Goal: Information Seeking & Learning: Learn about a topic

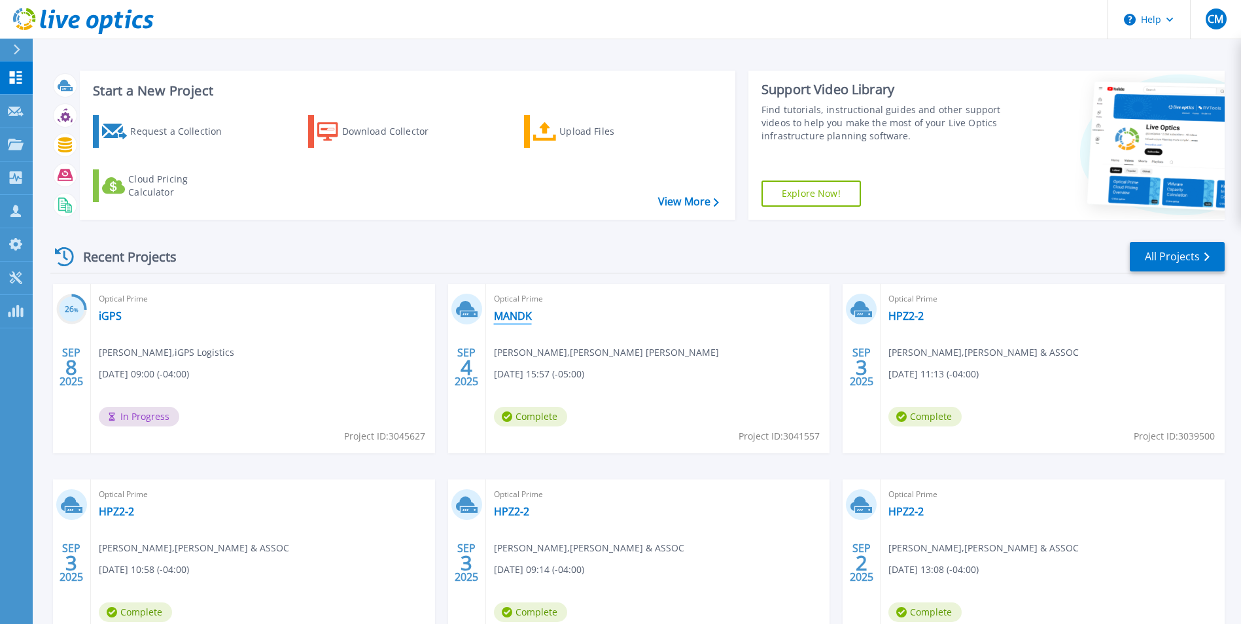
click at [506, 312] on link "MANDK" at bounding box center [513, 315] width 38 height 13
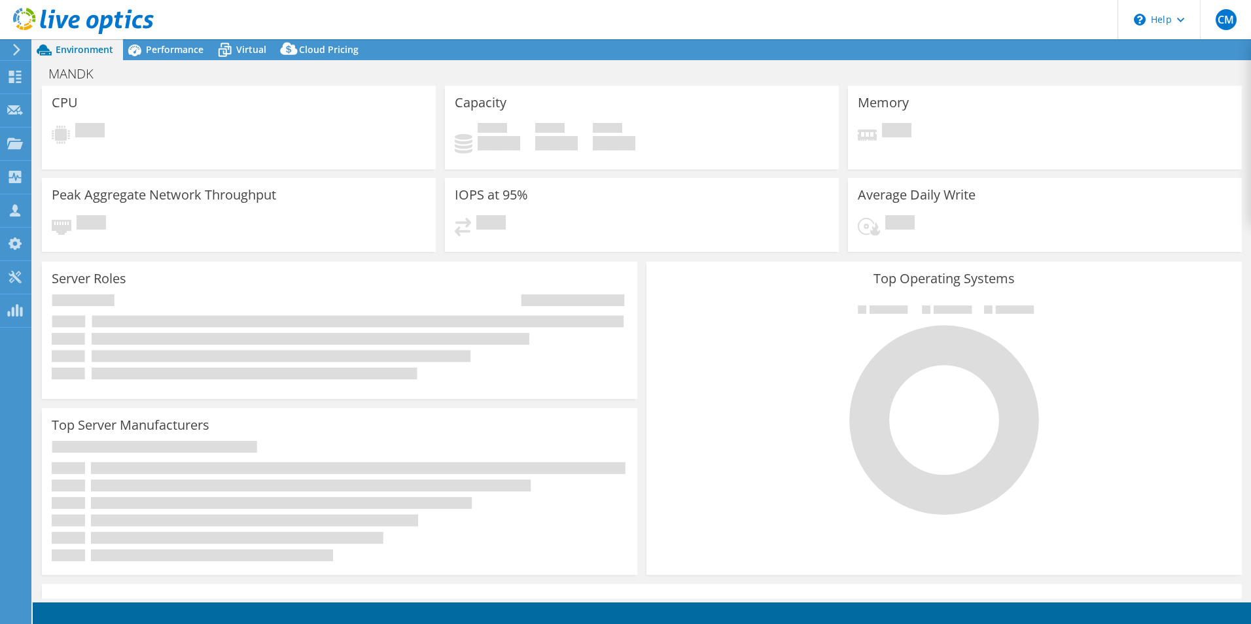
select select "USD"
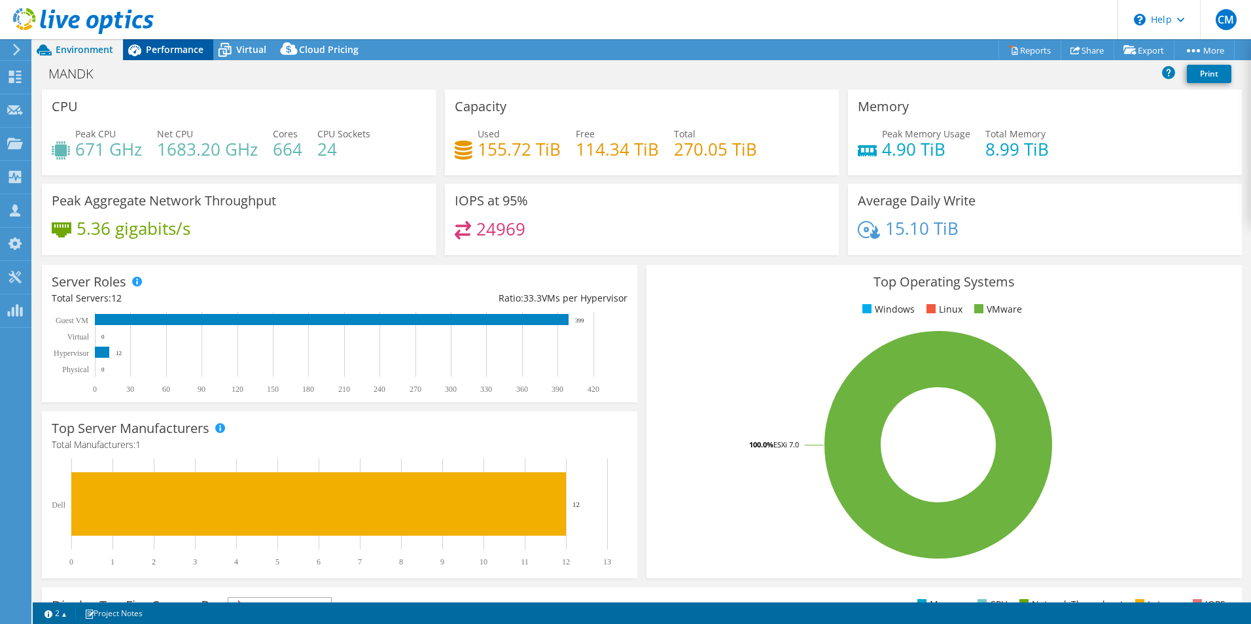
click at [160, 53] on span "Performance" at bounding box center [175, 49] width 58 height 12
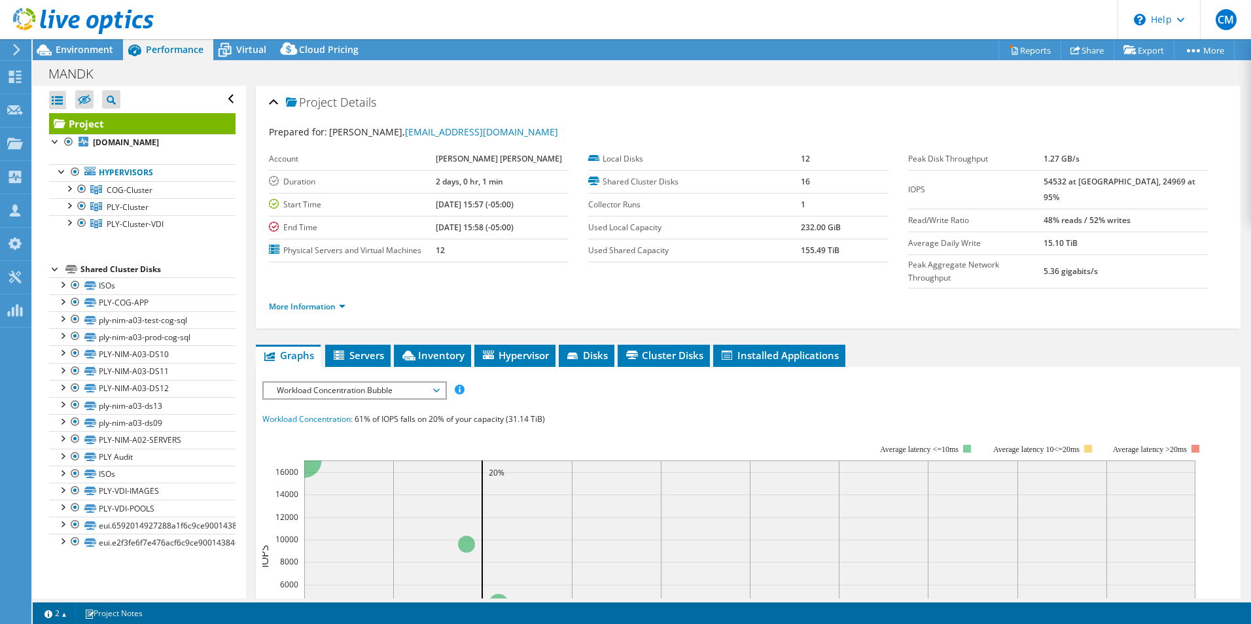
drag, startPoint x: 791, startPoint y: 227, endPoint x: 836, endPoint y: 229, distance: 44.5
click at [836, 229] on tr "Used Local Capacity 232.00 GiB" at bounding box center [738, 227] width 300 height 23
drag, startPoint x: 836, startPoint y: 229, endPoint x: 811, endPoint y: 272, distance: 49.5
click at [811, 296] on ul "More Information" at bounding box center [748, 305] width 959 height 18
drag, startPoint x: 1063, startPoint y: 230, endPoint x: 1105, endPoint y: 229, distance: 42.5
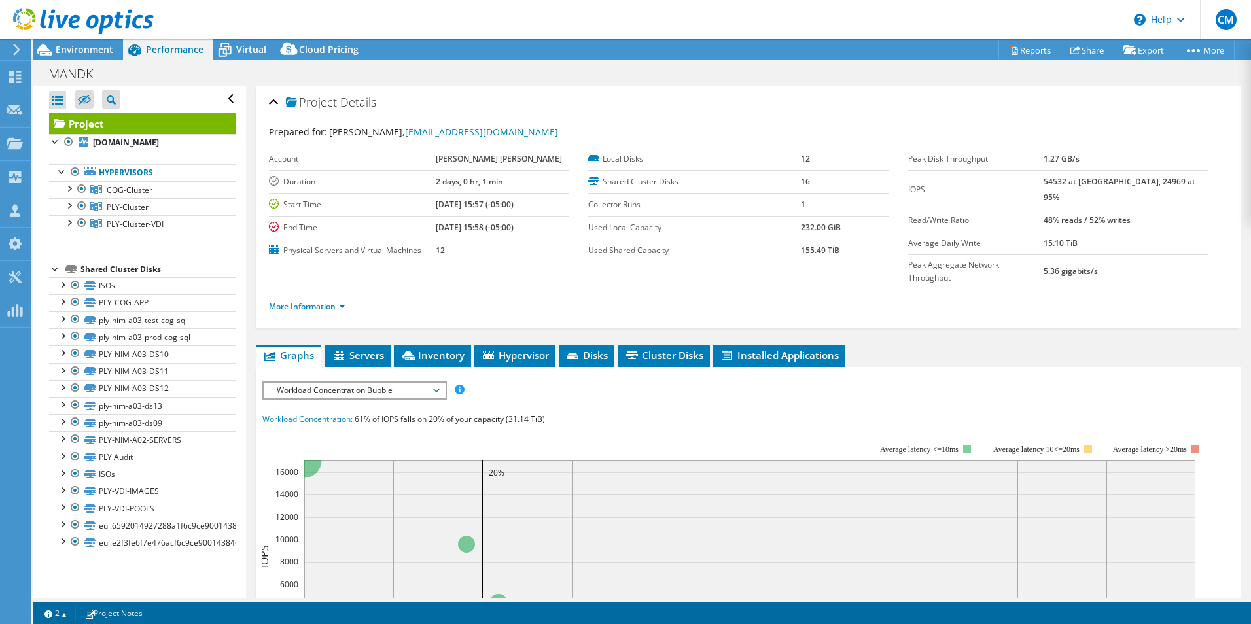
click at [1105, 232] on tr "Average Daily Write 15.10 TiB" at bounding box center [1058, 243] width 300 height 23
drag, startPoint x: 1105, startPoint y: 229, endPoint x: 1083, endPoint y: 296, distance: 70.1
click at [1083, 296] on div "More Information" at bounding box center [748, 307] width 959 height 37
drag, startPoint x: 447, startPoint y: 182, endPoint x: 525, endPoint y: 182, distance: 78.5
click at [525, 182] on tr "Duration 2 days, 0 hr, 1 min" at bounding box center [419, 181] width 300 height 23
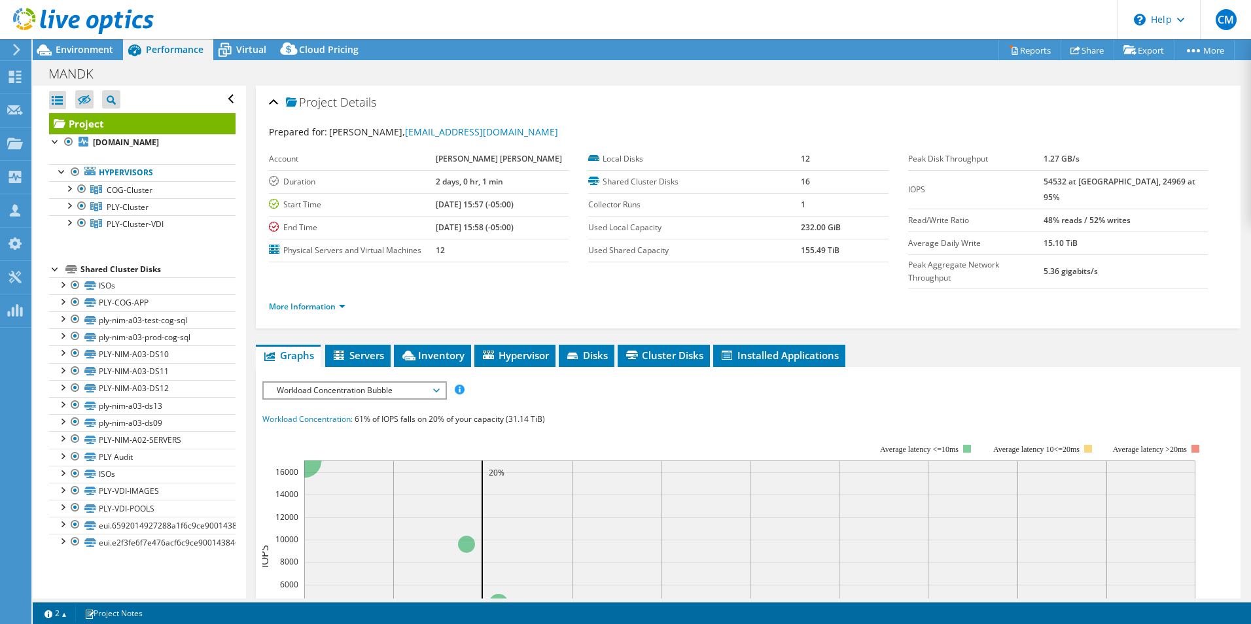
drag, startPoint x: 525, startPoint y: 182, endPoint x: 529, endPoint y: 258, distance: 76.6
click at [529, 258] on td "12" at bounding box center [502, 250] width 133 height 23
click at [73, 43] on div at bounding box center [77, 22] width 154 height 44
click at [75, 45] on span "Environment" at bounding box center [85, 49] width 58 height 12
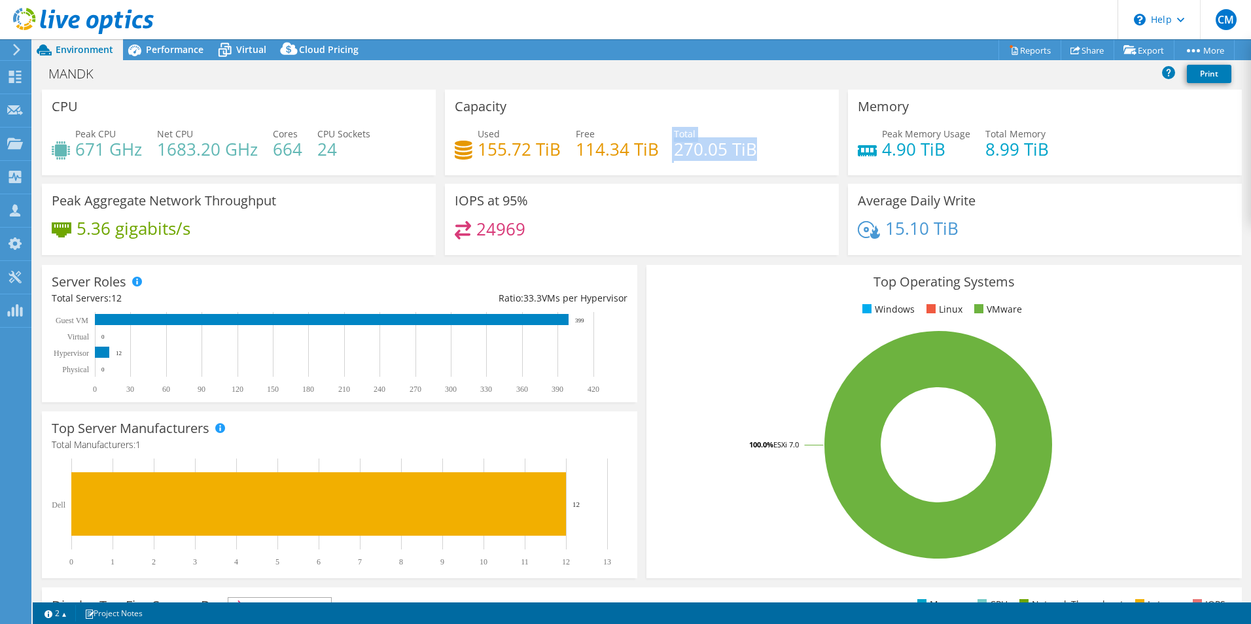
drag, startPoint x: 666, startPoint y: 152, endPoint x: 781, endPoint y: 154, distance: 115.2
click at [781, 154] on div "Used 155.72 TiB Free 114.34 TiB Total 270.05 TiB" at bounding box center [642, 148] width 374 height 43
click at [705, 284] on h3 "Top Operating Systems" at bounding box center [944, 282] width 576 height 14
